Goal: Find specific page/section: Find specific page/section

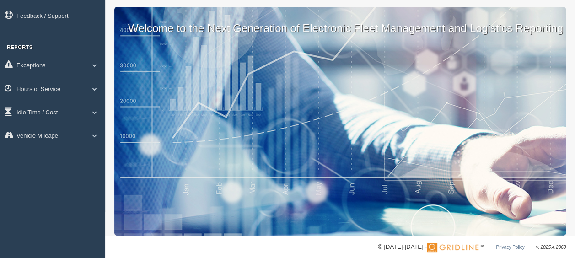
scroll to position [56, 0]
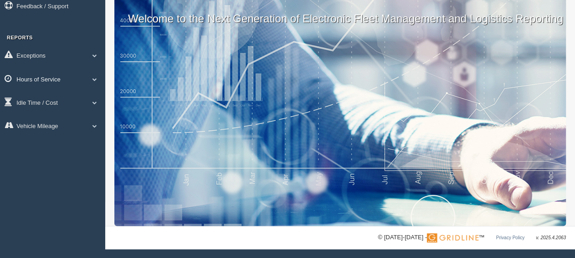
click at [82, 82] on link "Hours of Service" at bounding box center [52, 79] width 105 height 21
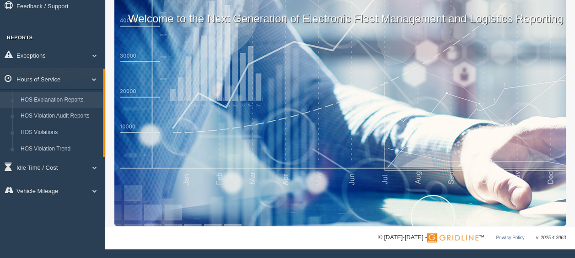
click at [64, 104] on link "HOS Explanation Reports" at bounding box center [59, 100] width 86 height 16
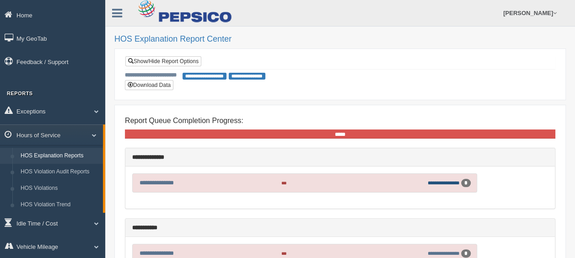
click at [444, 180] on link "**********" at bounding box center [443, 182] width 32 height 5
